Goal: Task Accomplishment & Management: Complete application form

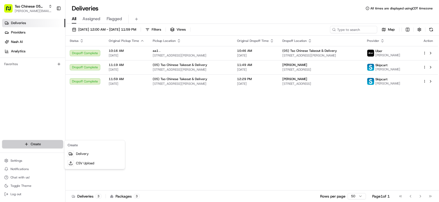
click at [37, 140] on html "Tso Chinese 05 Menchaca [EMAIL_ADDRESS][DOMAIN_NAME] Toggle Sidebar Deliveries …" at bounding box center [219, 101] width 439 height 202
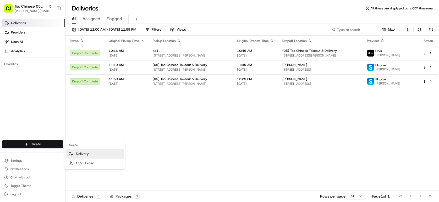
click at [92, 155] on link "Delivery" at bounding box center [94, 153] width 58 height 9
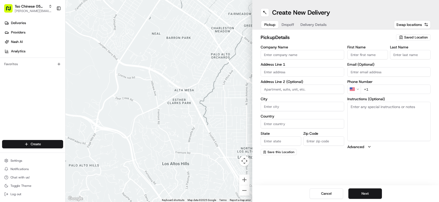
click at [404, 37] on span "Saved Location" at bounding box center [416, 37] width 24 height 5
click at [402, 56] on span "(05) Tso Chinese Takeout & Delivery (05)" at bounding box center [404, 57] width 64 height 5
type input "(05) Tso Chinese Takeout & Delivery"
type input "[STREET_ADDRESS][PERSON_NAME]"
type input "Ste 100"
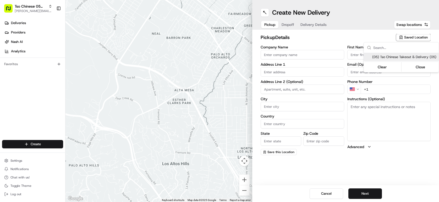
type input "Austin"
type input "US"
type input "[GEOGRAPHIC_DATA]"
type input "78748"
type input "Tso Chinese"
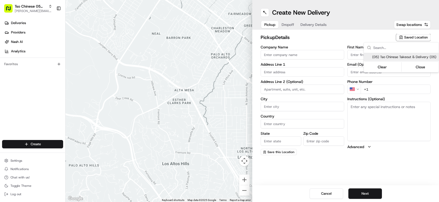
type input "[PERSON_NAME] Manager"
type input "[EMAIL_ADDRESS][DOMAIN_NAME]"
type input "[PHONE_NUMBER]"
type textarea "Submit a picture displaying address & food as Proof of Delivery. Envía una foto…"
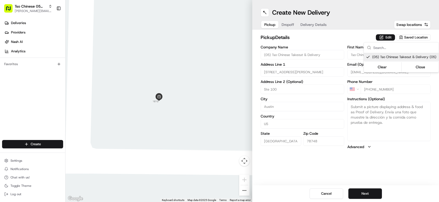
click at [306, 33] on html "Tso Chinese 05 Menchaca [EMAIL_ADDRESS][DOMAIN_NAME] Toggle Sidebar Deliveries …" at bounding box center [219, 101] width 439 height 202
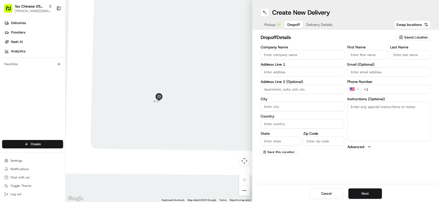
click at [291, 25] on span "Dropoff" at bounding box center [293, 24] width 13 height 5
click at [309, 26] on span "Delivery Details" at bounding box center [319, 24] width 26 height 5
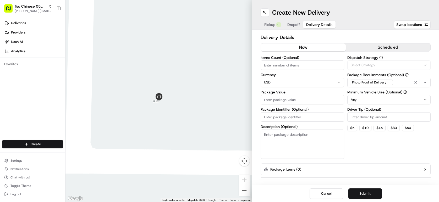
click at [309, 26] on span "Delivery Details" at bounding box center [319, 24] width 26 height 5
click at [312, 120] on input "Package Identifier (Optional)" at bounding box center [301, 116] width 83 height 9
paste input "VAPI5A7"
type input "VAPI5A7"
click at [366, 116] on input "Driver Tip (Optional)" at bounding box center [388, 116] width 83 height 9
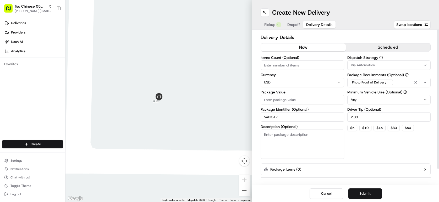
type input "2.00"
click at [385, 68] on button "Via Automation" at bounding box center [388, 64] width 83 height 9
click at [386, 90] on div "Tso [PERSON_NAME] Strategy" at bounding box center [384, 94] width 75 height 8
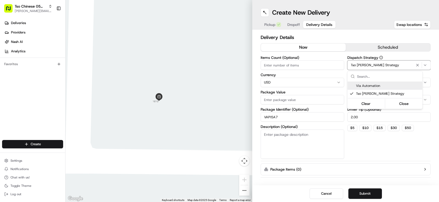
click at [310, 65] on html "Tso Chinese 05 Menchaca [EMAIL_ADDRESS][DOMAIN_NAME] Toggle Sidebar Deliveries …" at bounding box center [219, 101] width 439 height 202
click at [310, 65] on input "Items Count (Optional)" at bounding box center [301, 64] width 83 height 9
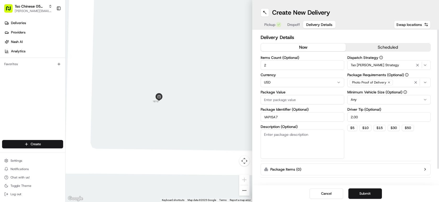
type input "2"
click at [303, 103] on input "Package Value" at bounding box center [301, 99] width 83 height 9
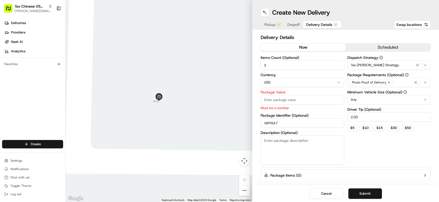
paste input "29.71"
type input "29.71"
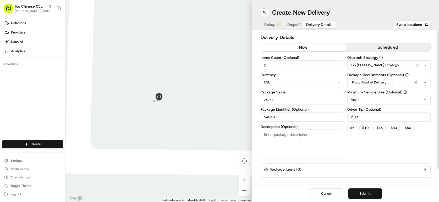
click at [325, 31] on div "Delivery Details now scheduled Items Count (Optional) 2 Currency USD Package Va…" at bounding box center [345, 108] width 187 height 156
click at [295, 22] on button "Dropoff" at bounding box center [293, 24] width 19 height 7
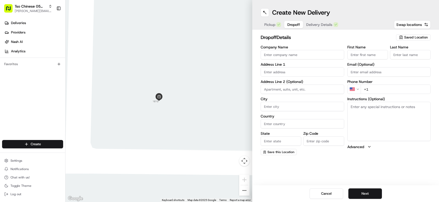
click at [355, 49] on div "First Name" at bounding box center [367, 52] width 41 height 14
click at [299, 71] on input "text" at bounding box center [301, 71] width 83 height 9
paste input "[STREET_ADDRESS]"
click at [321, 86] on div "[STREET_ADDRESS]" at bounding box center [302, 83] width 81 height 8
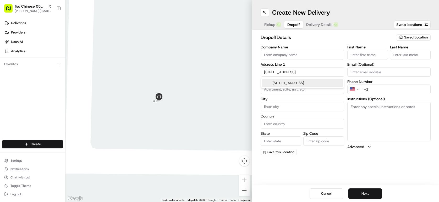
type input "[STREET_ADDRESS]"
type input "Austin"
type input "[GEOGRAPHIC_DATA]"
type input "78748"
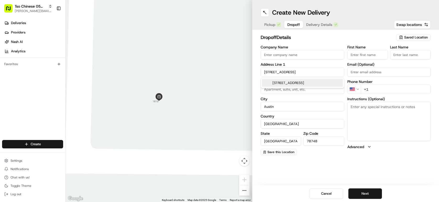
type input "[STREET_ADDRESS]"
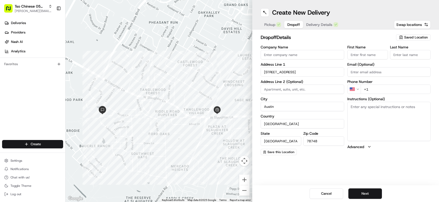
click at [379, 53] on input "First Name" at bounding box center [367, 54] width 41 height 9
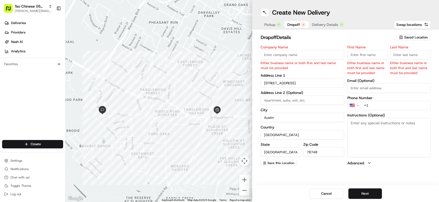
click at [362, 60] on div "First Name Either business name or both first and last name must be provided" at bounding box center [367, 60] width 41 height 30
click at [361, 59] on input "First Name" at bounding box center [367, 54] width 41 height 9
paste input "[PERSON_NAME]"
type input "[PERSON_NAME]"
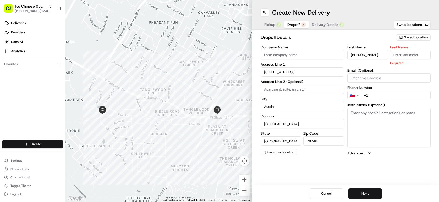
click at [411, 57] on input "Last Name" at bounding box center [410, 54] width 41 height 9
type input "."
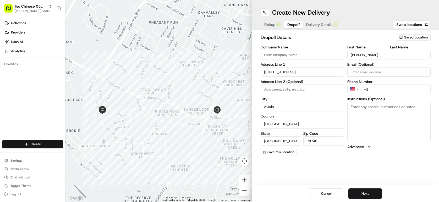
click at [376, 41] on div "dropoff Details Saved Location" at bounding box center [345, 38] width 170 height 9
click at [377, 90] on input "+1" at bounding box center [395, 89] width 70 height 9
paste input "[PHONE_NUMBER]"
type input "[PHONE_NUMBER]"
click at [351, 27] on div "Pickup Dropoff Delivery Details Swap locations" at bounding box center [345, 24] width 170 height 9
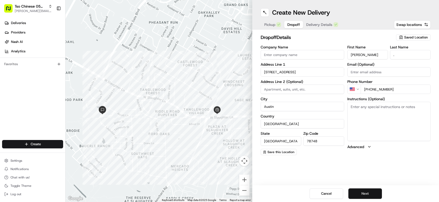
click at [375, 195] on button "Next" at bounding box center [364, 193] width 33 height 10
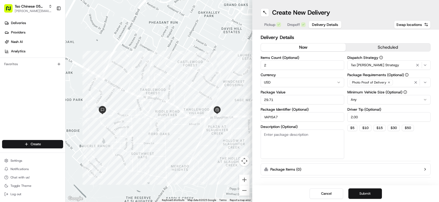
click at [375, 195] on button "Submit" at bounding box center [364, 193] width 33 height 10
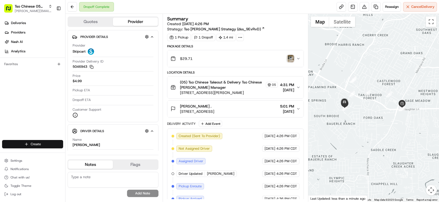
click at [57, 140] on html "Tso Chinese 05 Menchaca [EMAIL_ADDRESS][DOMAIN_NAME] Toggle Sidebar Deliveries …" at bounding box center [219, 101] width 439 height 202
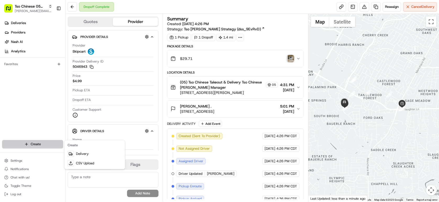
click at [57, 140] on html "Tso Chinese 05 Menchaca [EMAIL_ADDRESS][DOMAIN_NAME] Toggle Sidebar Deliveries …" at bounding box center [219, 101] width 439 height 202
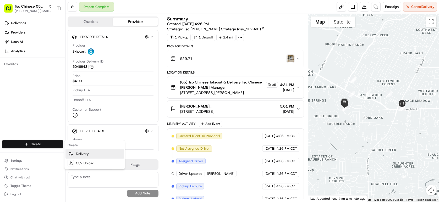
click at [91, 154] on link "Delivery" at bounding box center [94, 153] width 58 height 9
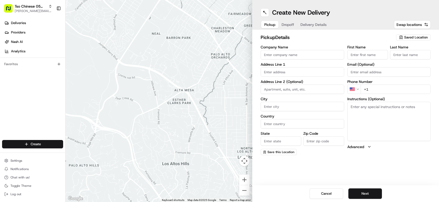
click at [417, 36] on span "Saved Location" at bounding box center [416, 37] width 24 height 5
click at [410, 57] on span "(05) Tso Chinese Takeout & Delivery (05)" at bounding box center [404, 57] width 64 height 5
type input "(05) Tso Chinese Takeout & Delivery"
type input "[STREET_ADDRESS][PERSON_NAME]"
type input "Ste 100"
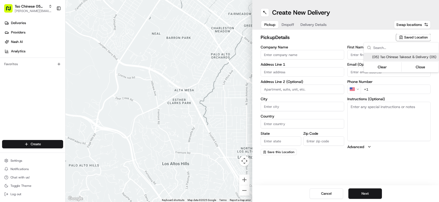
type input "Austin"
type input "US"
type input "[GEOGRAPHIC_DATA]"
type input "78748"
type input "Tso Chinese"
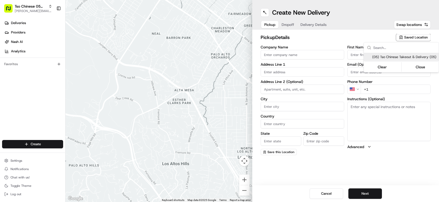
type input "[PERSON_NAME] Manager"
type input "[EMAIL_ADDRESS][DOMAIN_NAME]"
type input "[PHONE_NUMBER]"
type textarea "Submit a picture displaying address & food as Proof of Delivery. Envía una foto…"
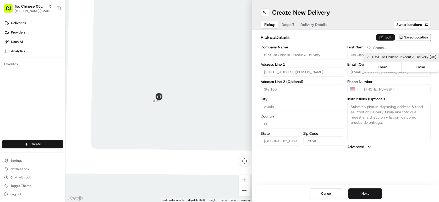
click at [309, 38] on html "Tso Chinese 05 Menchaca [EMAIL_ADDRESS][DOMAIN_NAME] Toggle Sidebar Deliveries …" at bounding box center [219, 101] width 439 height 202
click at [286, 26] on button "Dropoff" at bounding box center [287, 24] width 19 height 7
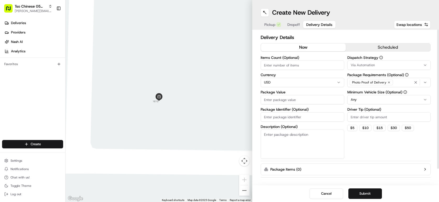
click at [323, 24] on span "Delivery Details" at bounding box center [319, 24] width 26 height 5
click at [305, 115] on input "Package Identifier (Optional)" at bounding box center [301, 116] width 83 height 9
paste input "#JONHJLL"
type input "#JONHJLL"
click at [371, 116] on input "Driver Tip (Optional)" at bounding box center [388, 116] width 83 height 9
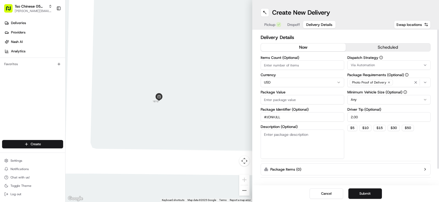
type input "2.00"
click at [406, 69] on button "Via Automation" at bounding box center [388, 64] width 83 height 9
click at [400, 97] on div "Tso [PERSON_NAME] Strategy" at bounding box center [384, 94] width 75 height 8
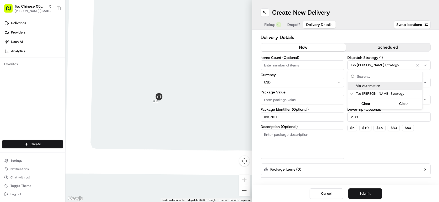
click at [294, 65] on html "Tso Chinese 05 Menchaca [EMAIL_ADDRESS][DOMAIN_NAME] Toggle Sidebar Deliveries …" at bounding box center [219, 101] width 439 height 202
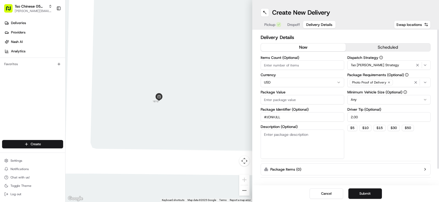
click at [294, 65] on input "Items Count (Optional)" at bounding box center [301, 64] width 83 height 9
type input "3"
click at [275, 104] on input "Package Value" at bounding box center [301, 99] width 83 height 9
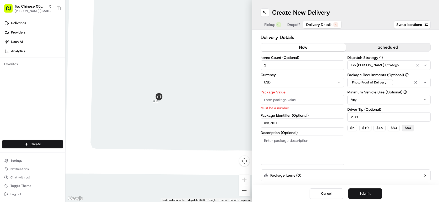
paste input "12.83"
type input "12.83"
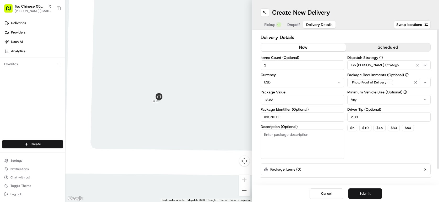
click at [383, 140] on div "Dispatch Strategy Tso [PERSON_NAME] Strategy Package Requirements (Optional) Ph…" at bounding box center [388, 107] width 83 height 103
click at [293, 28] on button "Dropoff" at bounding box center [293, 24] width 19 height 7
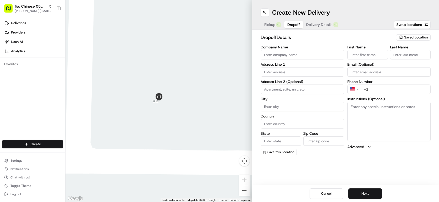
click at [280, 69] on input "text" at bounding box center [301, 71] width 83 height 9
paste input "[STREET_ADDRESS]"
type input "[STREET_ADDRESS]"
click at [364, 69] on input "Email (Optional)" at bounding box center [388, 71] width 83 height 9
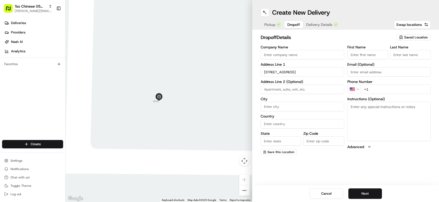
click at [362, 63] on label "Email (Optional)" at bounding box center [388, 65] width 83 height 4
click at [362, 67] on input "Email (Optional)" at bounding box center [388, 71] width 83 height 9
click at [362, 54] on input "First Name" at bounding box center [367, 54] width 41 height 9
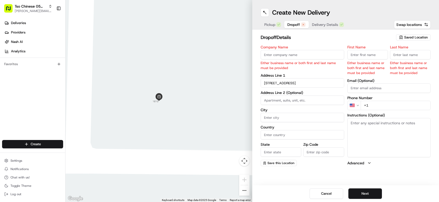
paste input "[PERSON_NAME]"
type input "[PERSON_NAME]"
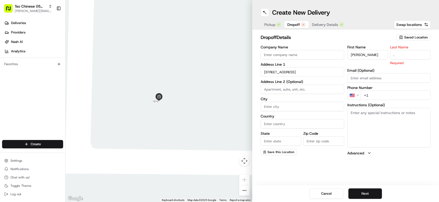
type input "."
click at [354, 45] on label "First Name" at bounding box center [367, 47] width 41 height 4
click at [354, 50] on input "[PERSON_NAME]" at bounding box center [367, 54] width 41 height 9
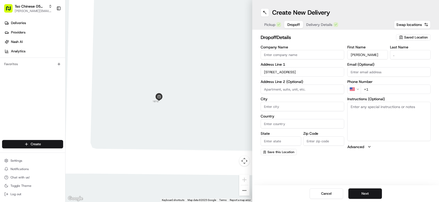
click at [379, 91] on input "+1" at bounding box center [395, 89] width 70 height 9
paste input "[PHONE_NUMBER]"
type input "[PHONE_NUMBER]"
click at [317, 42] on div "dropoff Details Saved Location" at bounding box center [345, 38] width 170 height 9
click at [307, 71] on input "[STREET_ADDRESS]" at bounding box center [301, 71] width 83 height 9
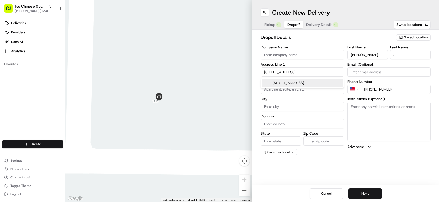
click at [316, 82] on div "[STREET_ADDRESS]" at bounding box center [302, 83] width 81 height 8
type input "[STREET_ADDRESS]"
type input "Austin"
type input "[GEOGRAPHIC_DATA]"
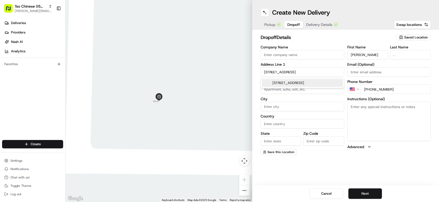
type input "78748"
type input "[STREET_ADDRESS]"
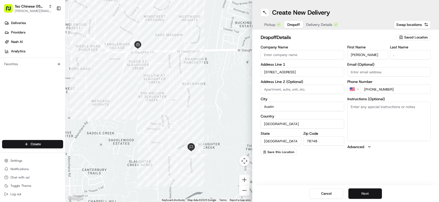
click at [364, 192] on button "Next" at bounding box center [364, 193] width 33 height 10
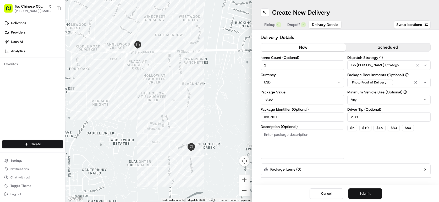
click at [364, 192] on button "Submit" at bounding box center [364, 193] width 33 height 10
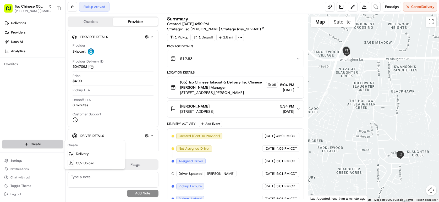
click at [29, 146] on html "Tso Chinese 05 Menchaca [EMAIL_ADDRESS][DOMAIN_NAME] Toggle Sidebar Deliveries …" at bounding box center [219, 101] width 439 height 202
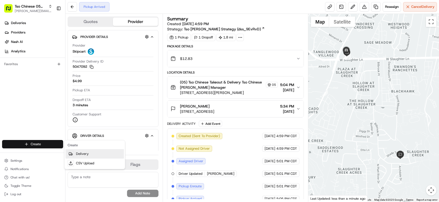
click at [83, 152] on link "Delivery" at bounding box center [94, 153] width 58 height 9
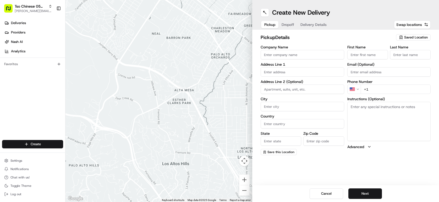
click at [415, 33] on div "pickup Details Saved Location Company Name Address Line 1 Address Line 2 (Optio…" at bounding box center [345, 95] width 187 height 130
click at [415, 38] on span "Saved Location" at bounding box center [416, 37] width 24 height 5
click at [407, 59] on span "(05) Tso Chinese Takeout & Delivery (05)" at bounding box center [404, 57] width 64 height 5
type input "(05) Tso Chinese Takeout & Delivery"
type input "[STREET_ADDRESS][PERSON_NAME]"
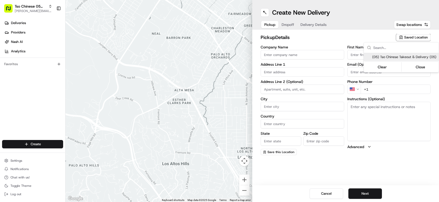
type input "Ste 100"
type input "Austin"
type input "US"
type input "[GEOGRAPHIC_DATA]"
type input "78748"
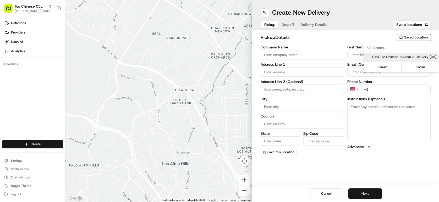
type input "Tso Chinese"
type input "[PERSON_NAME] Manager"
type input "[EMAIL_ADDRESS][DOMAIN_NAME]"
type input "[PHONE_NUMBER]"
type textarea "Submit a picture displaying address & food as Proof of Delivery. Envía una foto…"
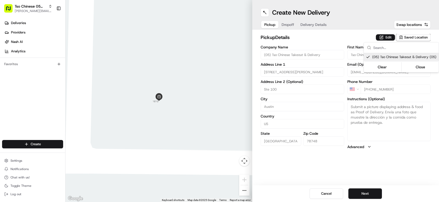
click at [329, 37] on html "Tso Chinese 05 Menchaca [EMAIL_ADDRESS][DOMAIN_NAME] Toggle Sidebar Deliveries …" at bounding box center [219, 101] width 439 height 202
click at [282, 30] on div "pickup Details Edit Saved Location Company Name (05) Tso Chinese Takeout & Deli…" at bounding box center [345, 92] width 187 height 124
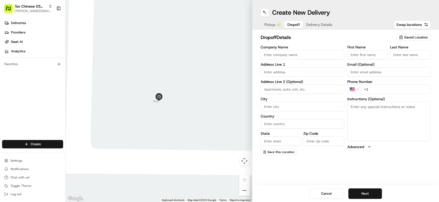
click at [285, 28] on button "Dropoff" at bounding box center [293, 24] width 19 height 7
click at [322, 72] on input "text" at bounding box center [301, 71] width 83 height 9
paste input "[STREET_ADDRESS]"
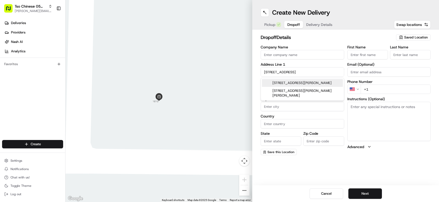
click at [326, 81] on div "[STREET_ADDRESS][PERSON_NAME]" at bounding box center [302, 83] width 81 height 8
type input "[STREET_ADDRESS][PERSON_NAME]"
type input "Austin"
type input "[GEOGRAPHIC_DATA]"
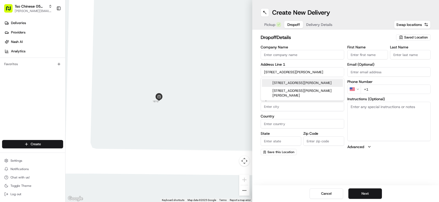
type input "78748"
type input "1205 [PERSON_NAME]'s Way"
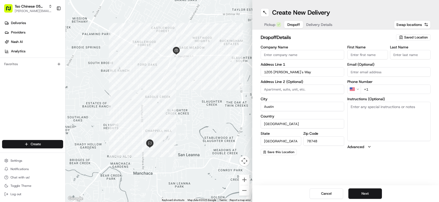
click at [365, 50] on input "First Name" at bounding box center [367, 54] width 41 height 9
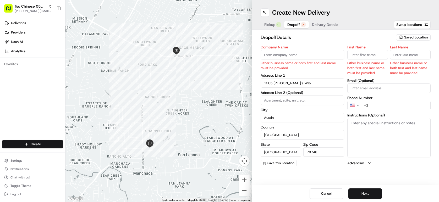
paste input "[PERSON_NAME]"
type input "[PERSON_NAME]"
click at [405, 51] on input "Last Name" at bounding box center [410, 54] width 41 height 9
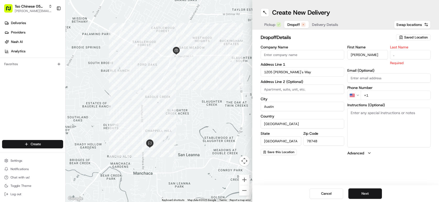
type input "."
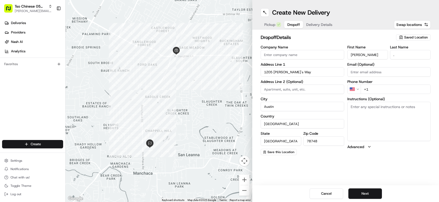
click at [363, 41] on div "dropoff Details Saved Location" at bounding box center [345, 38] width 170 height 9
click at [380, 97] on label "Instructions (Optional)" at bounding box center [388, 99] width 83 height 4
click at [380, 102] on textarea "Instructions (Optional)" at bounding box center [388, 121] width 83 height 39
click at [380, 92] on input "+1" at bounding box center [395, 89] width 70 height 9
paste input "[PHONE_NUMBER]"
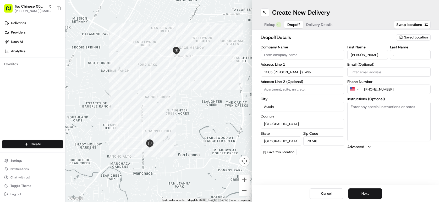
type input "[PHONE_NUMBER]"
click at [306, 45] on div "dropoff Details Saved Location Company Name Address Line 1 1205 [PERSON_NAME]'s…" at bounding box center [345, 94] width 170 height 121
click at [317, 24] on span "Delivery Details" at bounding box center [319, 24] width 26 height 5
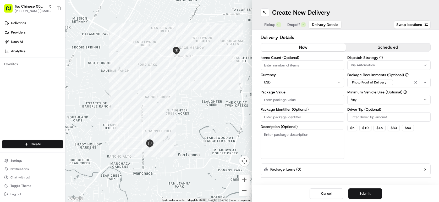
click at [301, 24] on button "Dropoff" at bounding box center [296, 24] width 25 height 7
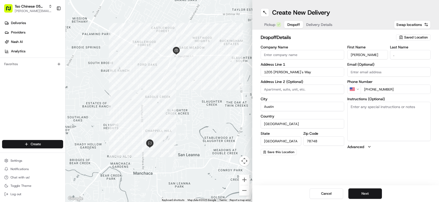
click at [319, 27] on button "Delivery Details" at bounding box center [319, 24] width 32 height 7
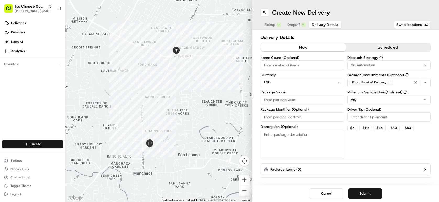
click at [276, 100] on input "Package Value" at bounding box center [301, 99] width 83 height 9
paste input "45.36"
type input "45.36"
click at [369, 115] on input "Driver Tip (Optional)" at bounding box center [388, 116] width 83 height 9
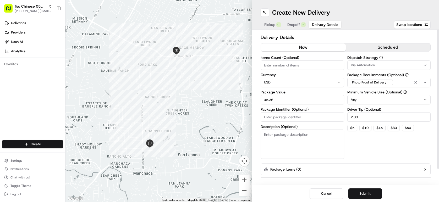
type input "2.00"
click at [317, 64] on input "Items Count (Optional)" at bounding box center [301, 64] width 83 height 9
type input "2"
click at [417, 65] on div "Via Automation" at bounding box center [388, 65] width 81 height 5
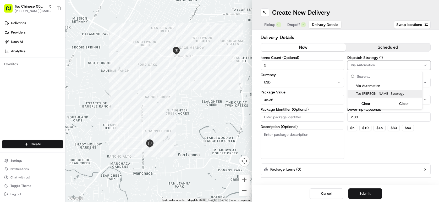
click at [410, 95] on span "Tso [PERSON_NAME] Strategy" at bounding box center [388, 93] width 64 height 5
click at [390, 159] on html "Tso Chinese 05 Menchaca [EMAIL_ADDRESS][DOMAIN_NAME] Toggle Sidebar Deliveries …" at bounding box center [219, 101] width 439 height 202
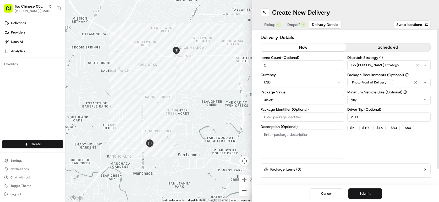
click at [311, 117] on input "Package Identifier (Optional)" at bounding box center [301, 116] width 83 height 9
click at [297, 116] on input "Package Identifier (Optional)" at bounding box center [301, 116] width 83 height 9
paste input "#VXT4UUX"
type input "#VXT4UUX"
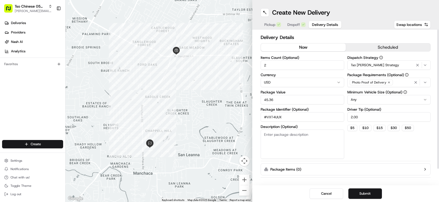
click at [372, 141] on div "Dispatch Strategy Tso [PERSON_NAME] Strategy Package Requirements (Optional) Ph…" at bounding box center [388, 107] width 83 height 103
click at [361, 189] on button "Submit" at bounding box center [364, 193] width 33 height 10
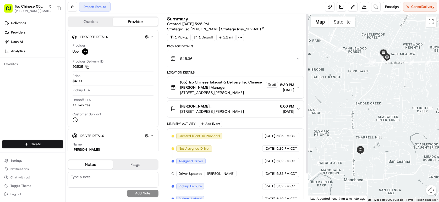
scroll to position [32, 0]
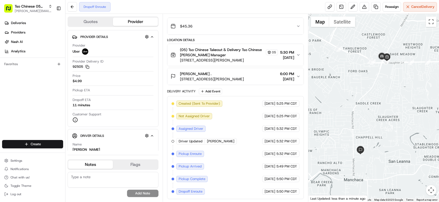
click at [244, 74] on div "[PERSON_NAME] ." at bounding box center [212, 73] width 64 height 5
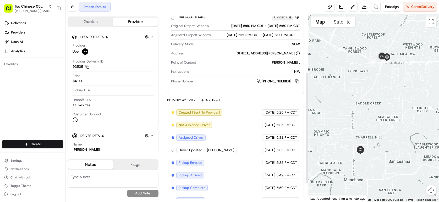
scroll to position [128, 0]
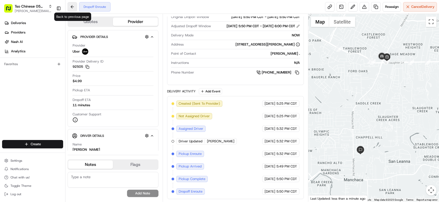
click at [72, 7] on button at bounding box center [72, 6] width 9 height 9
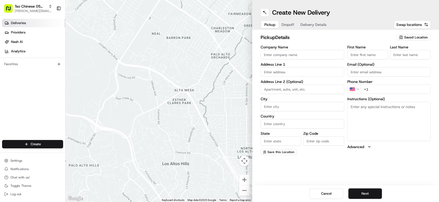
click at [39, 22] on link "Deliveries" at bounding box center [33, 23] width 63 height 8
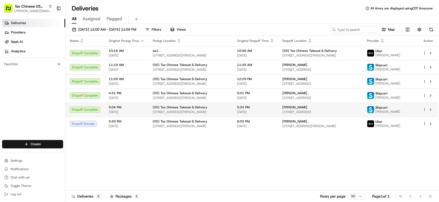
click at [148, 113] on td "(05) Tso Chinese Takeout & Delivery [STREET_ADDRESS][PERSON_NAME]" at bounding box center [190, 110] width 84 height 14
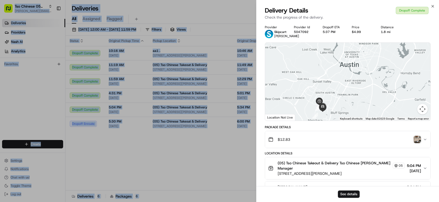
click at [418, 142] on img "button" at bounding box center [416, 139] width 7 height 7
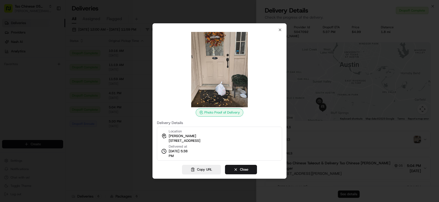
click at [199, 143] on div "Location [PERSON_NAME] [STREET_ADDRESS] Delivered at [DATE] 5:38 PM" at bounding box center [219, 144] width 125 height 34
click at [204, 169] on button "Copy URL" at bounding box center [201, 169] width 39 height 9
click at [278, 30] on icon "button" at bounding box center [280, 30] width 4 height 4
